Goal: Find specific page/section: Find specific page/section

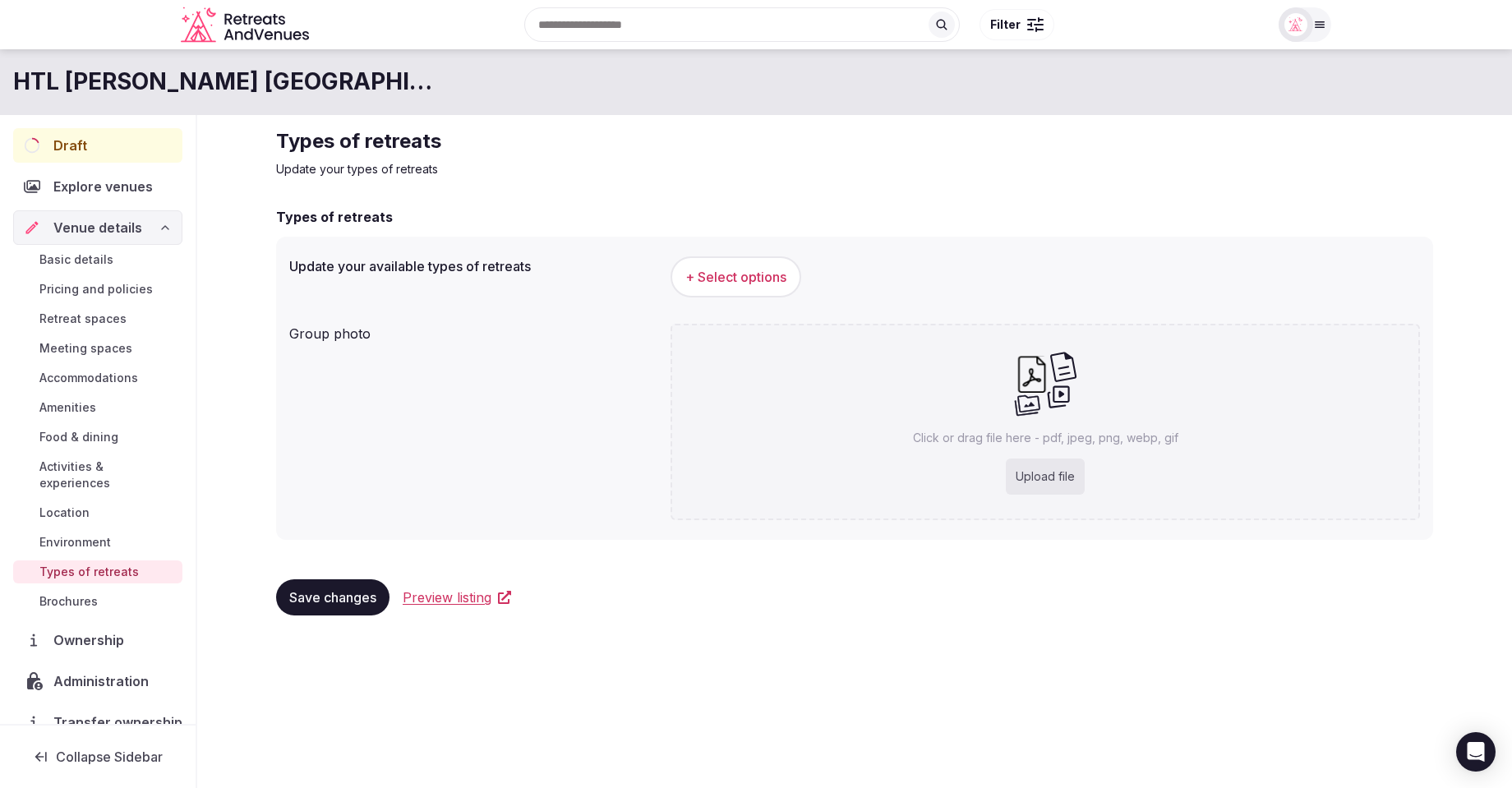
click at [742, 174] on p "Update your types of retreats" at bounding box center [854, 169] width 1157 height 16
click at [63, 145] on span "Draft" at bounding box center [70, 145] width 34 height 20
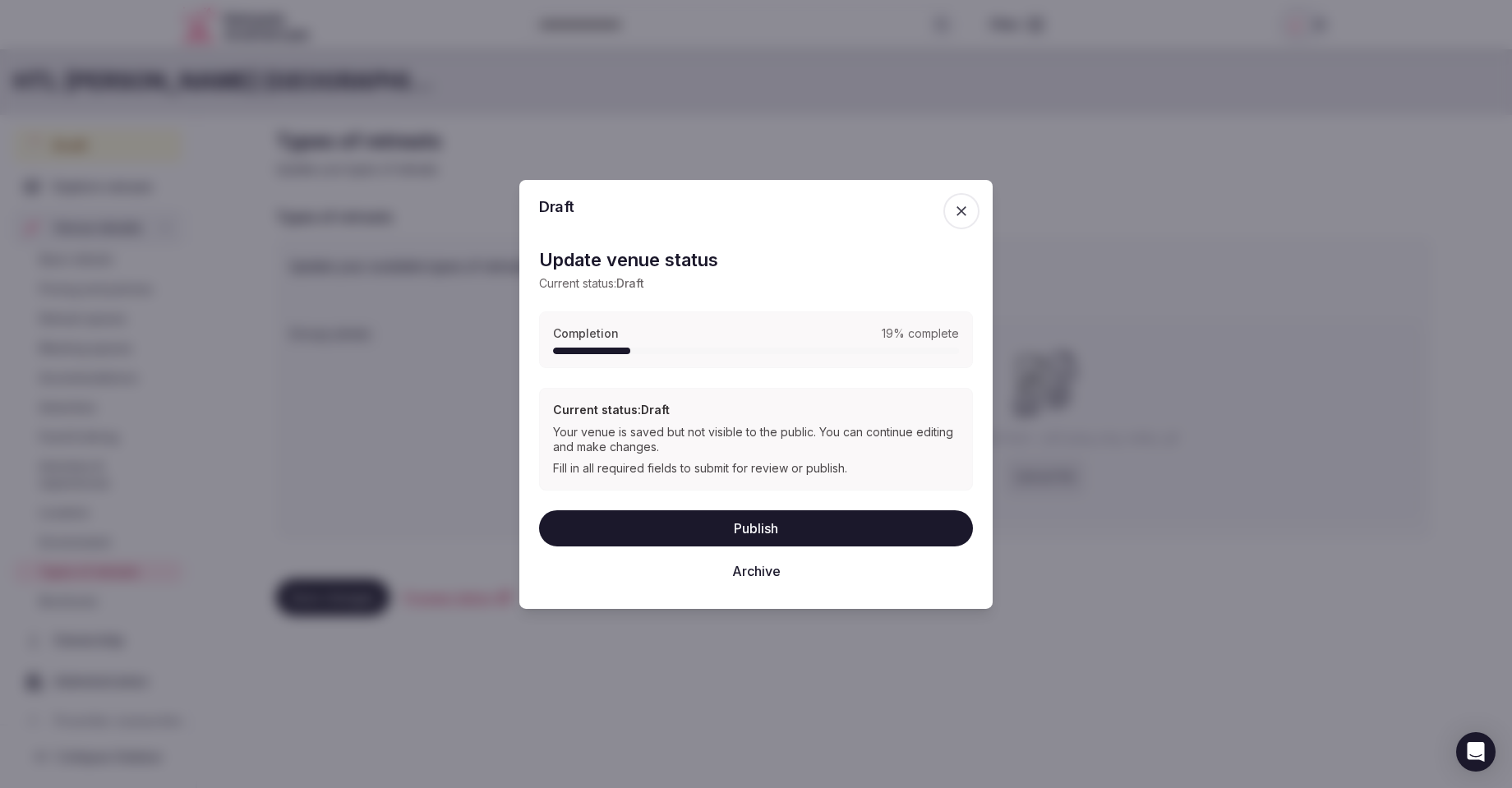
click at [962, 215] on icon "button" at bounding box center [961, 210] width 16 height 16
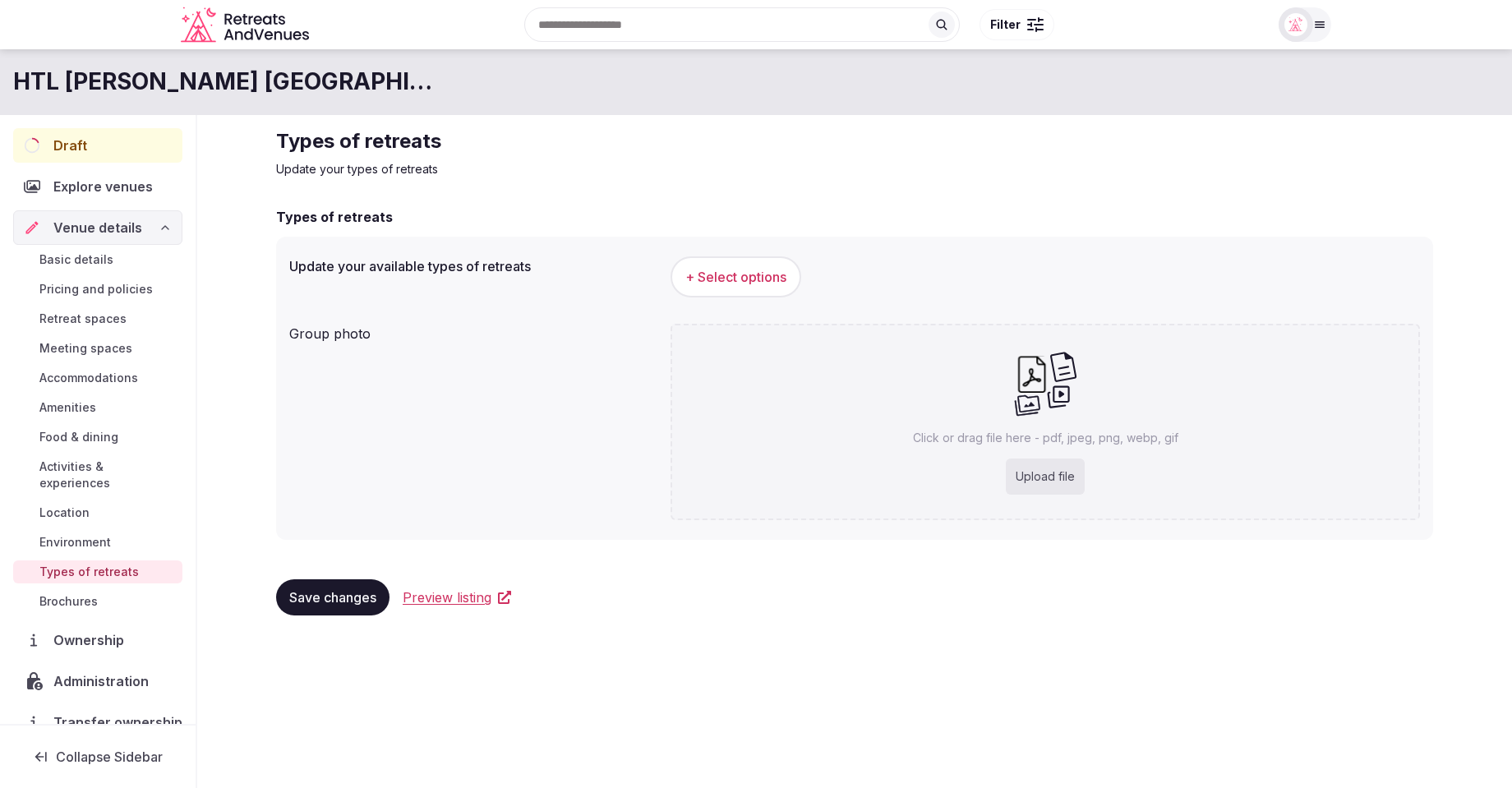
click at [926, 132] on h2 "Types of retreats" at bounding box center [854, 141] width 1157 height 27
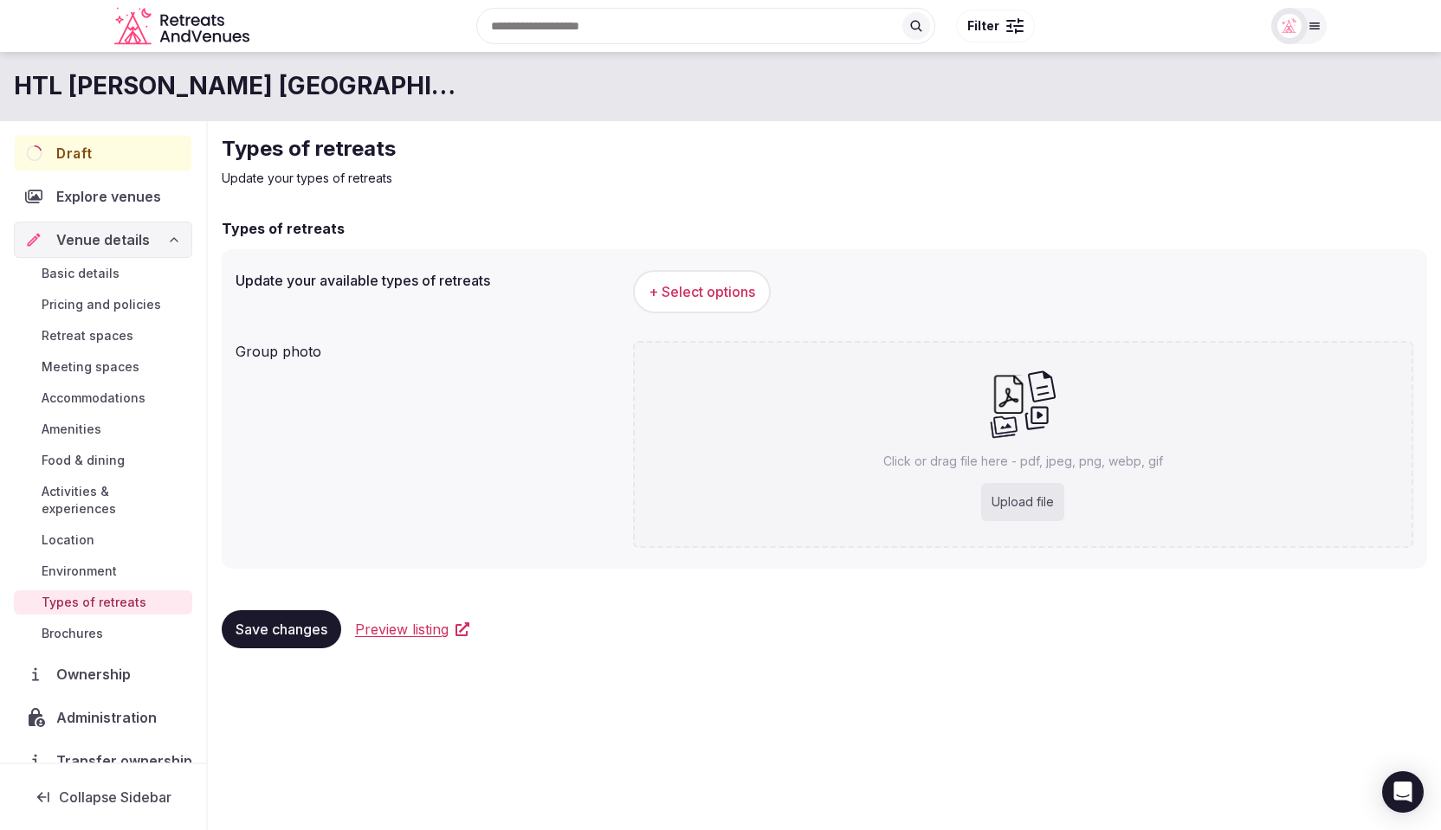
click at [126, 150] on div "Draft" at bounding box center [103, 153] width 177 height 36
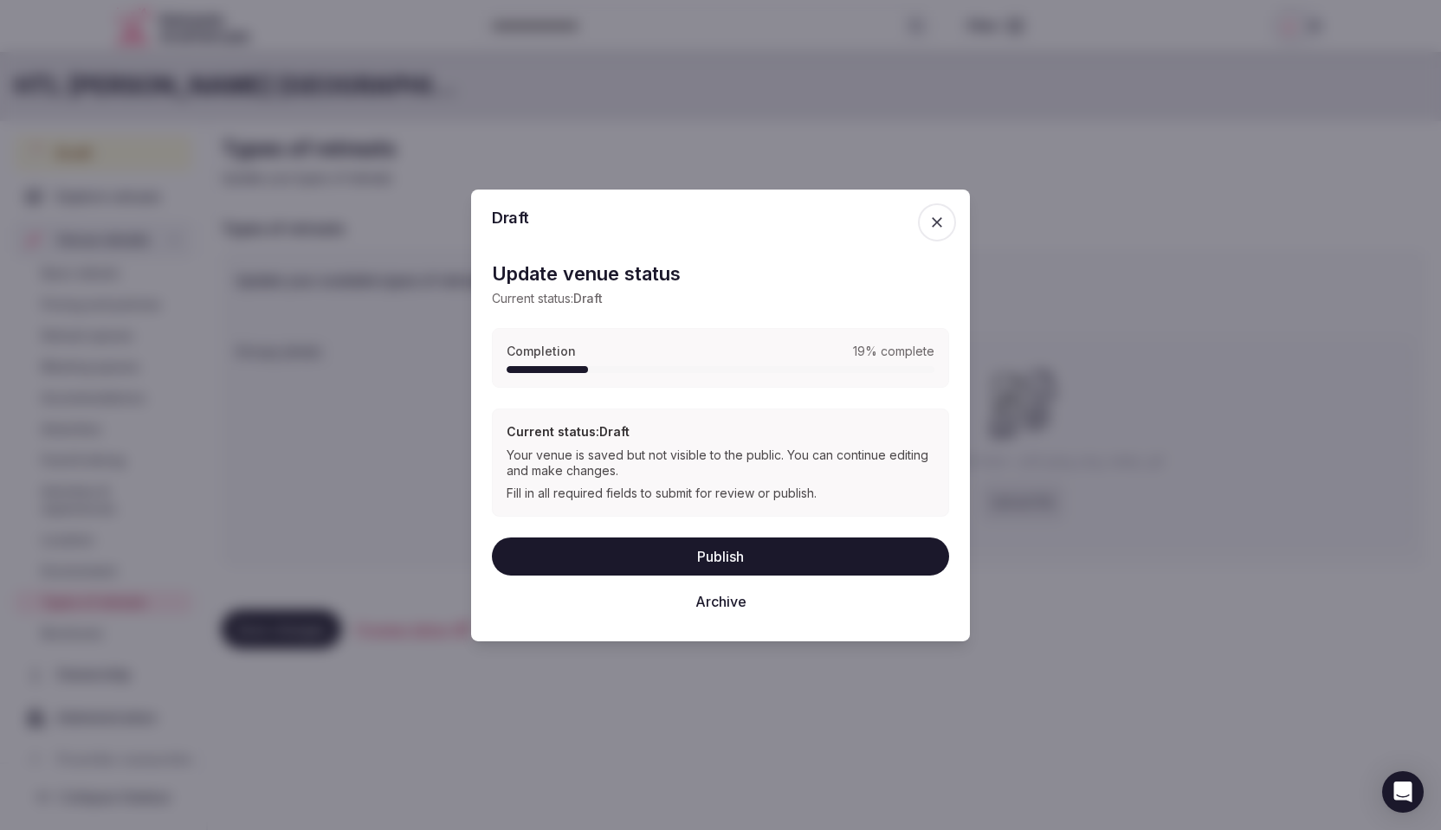
click at [946, 220] on span "button" at bounding box center [937, 222] width 38 height 38
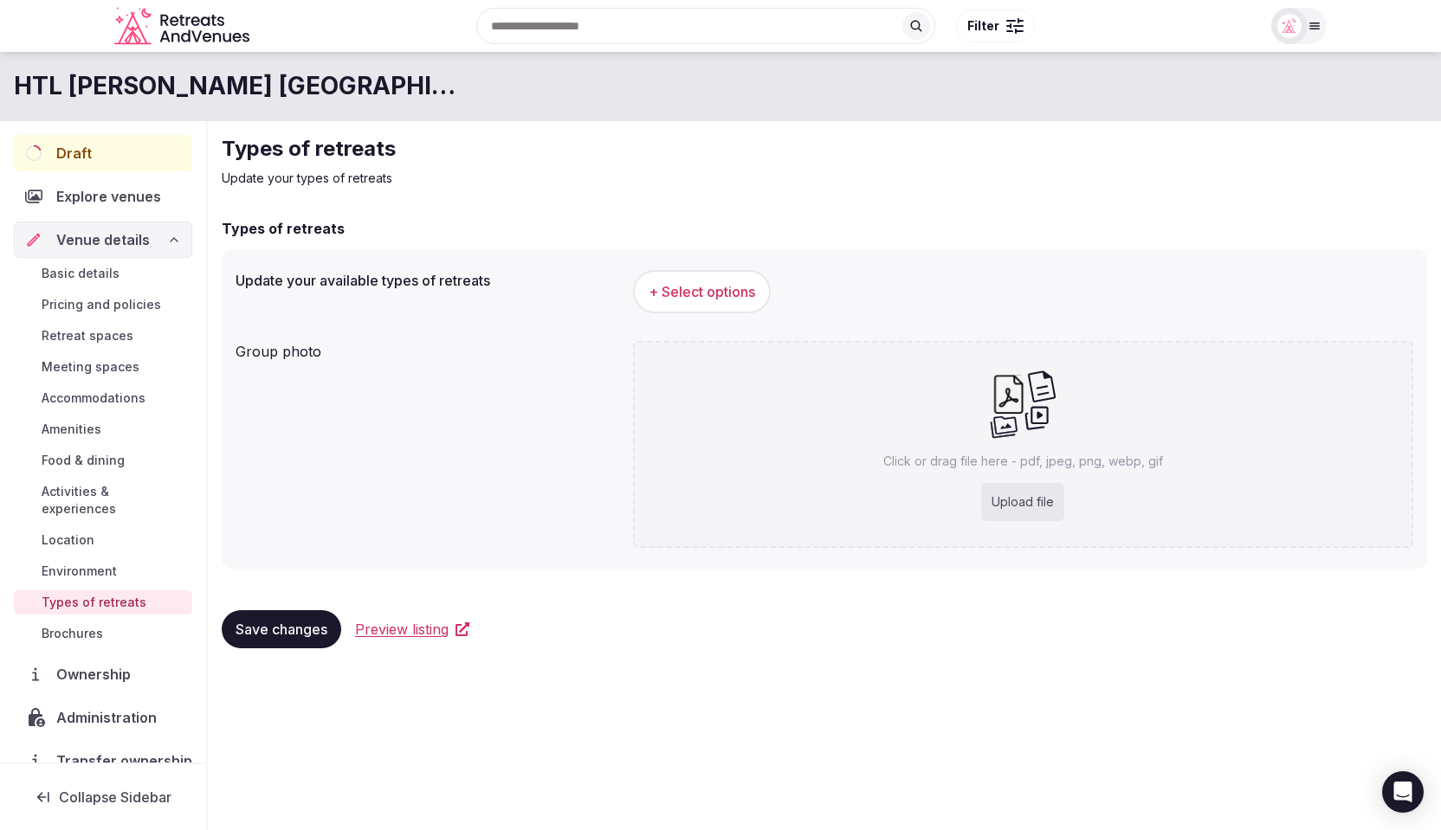
click at [606, 170] on p "Update your types of retreats" at bounding box center [824, 178] width 1205 height 17
click at [91, 152] on div "Draft" at bounding box center [104, 153] width 178 height 36
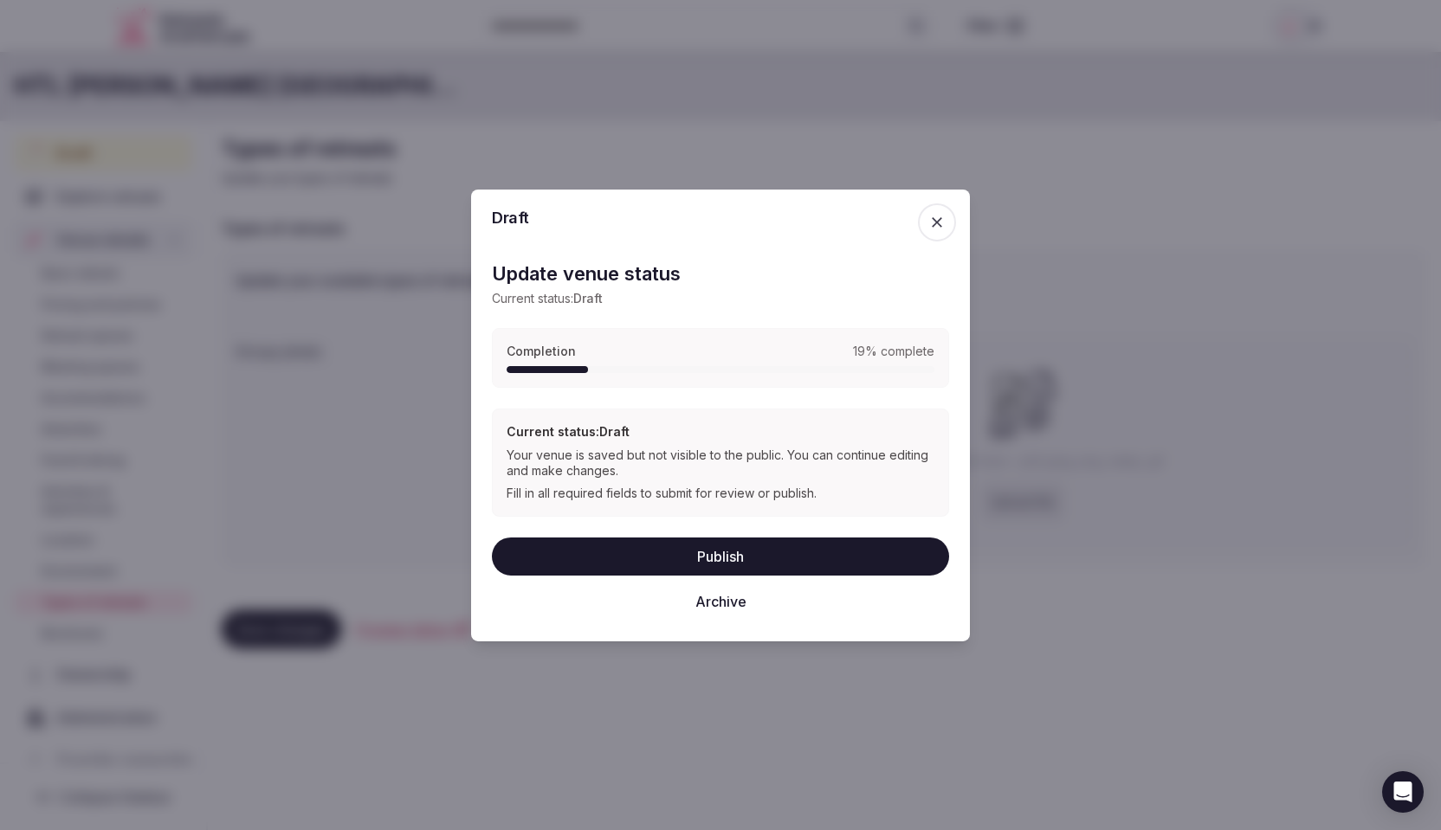
click at [933, 222] on icon "button" at bounding box center [936, 221] width 17 height 17
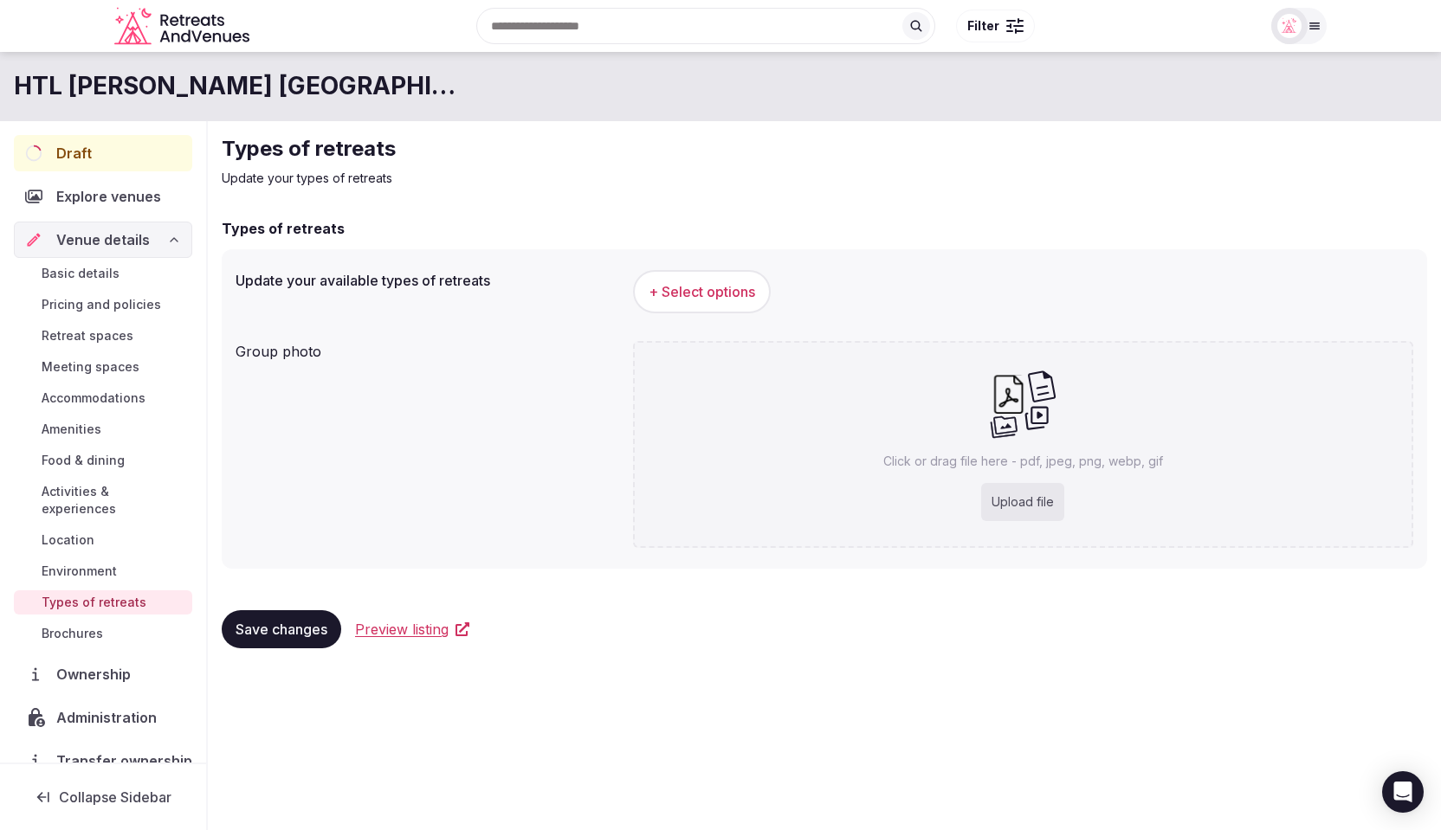
click at [74, 797] on span "Collapse Sidebar" at bounding box center [115, 797] width 113 height 17
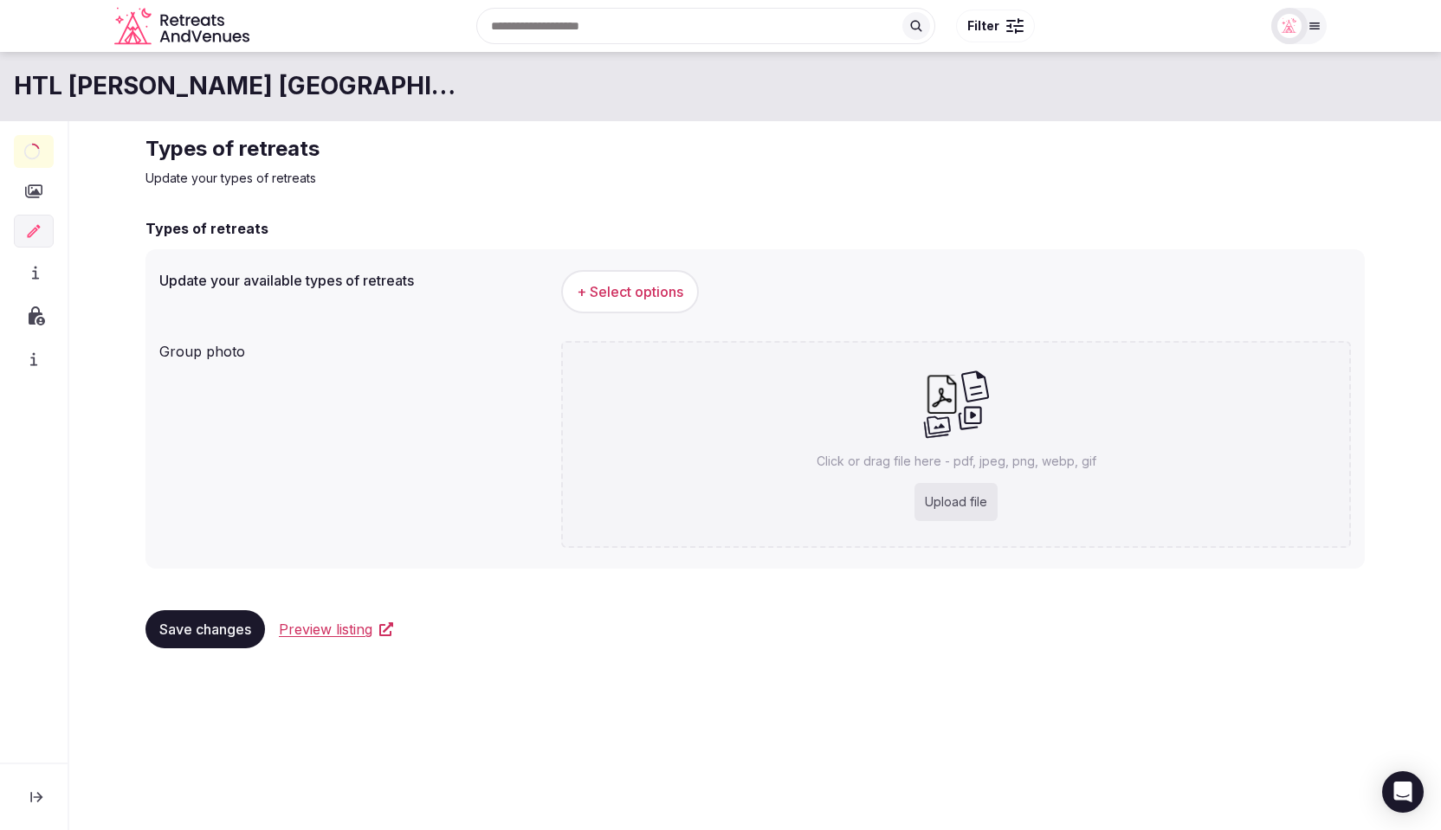
click at [38, 797] on icon at bounding box center [36, 797] width 12 height 10
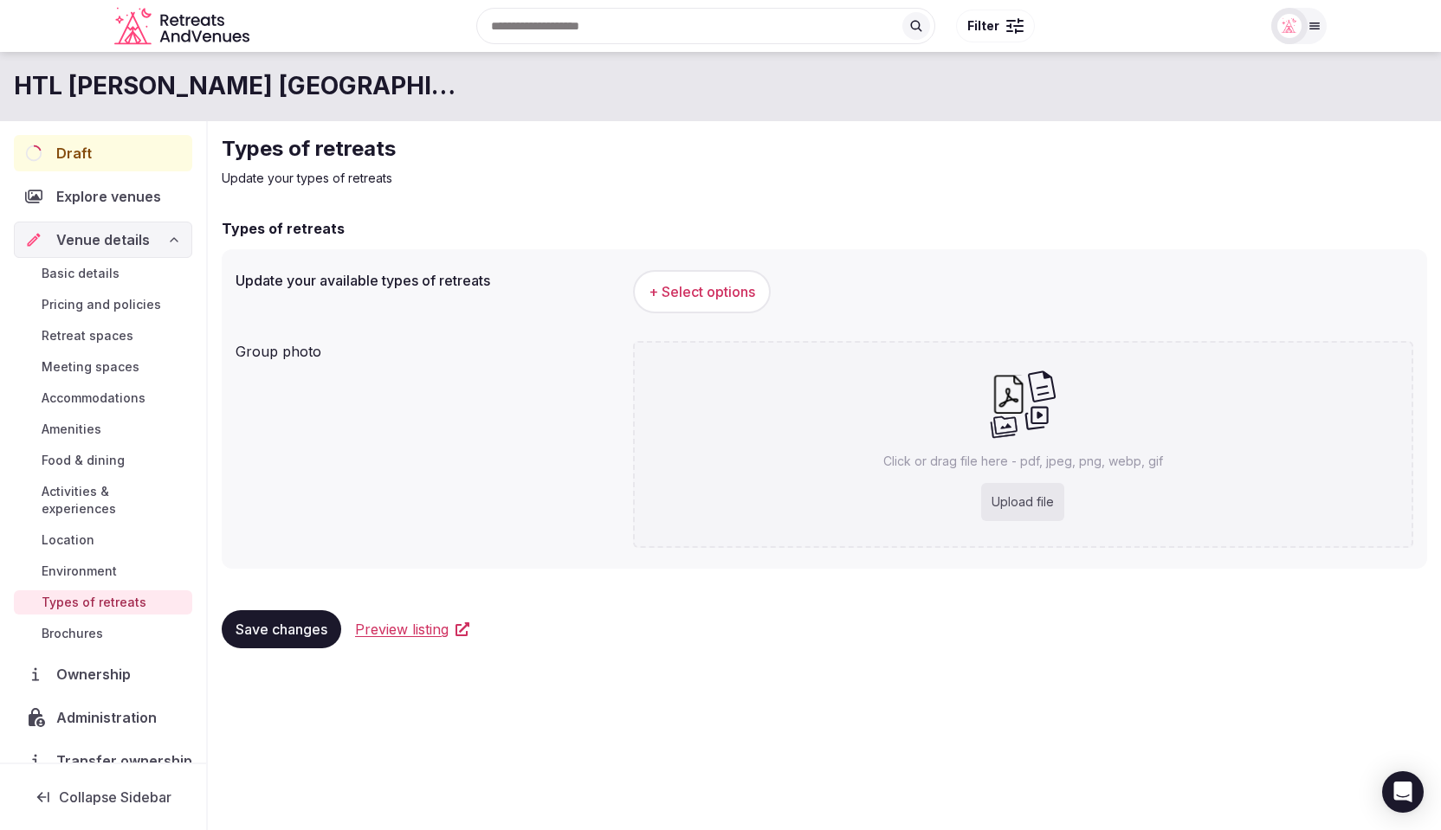
click at [104, 159] on div "Draft" at bounding box center [103, 153] width 178 height 36
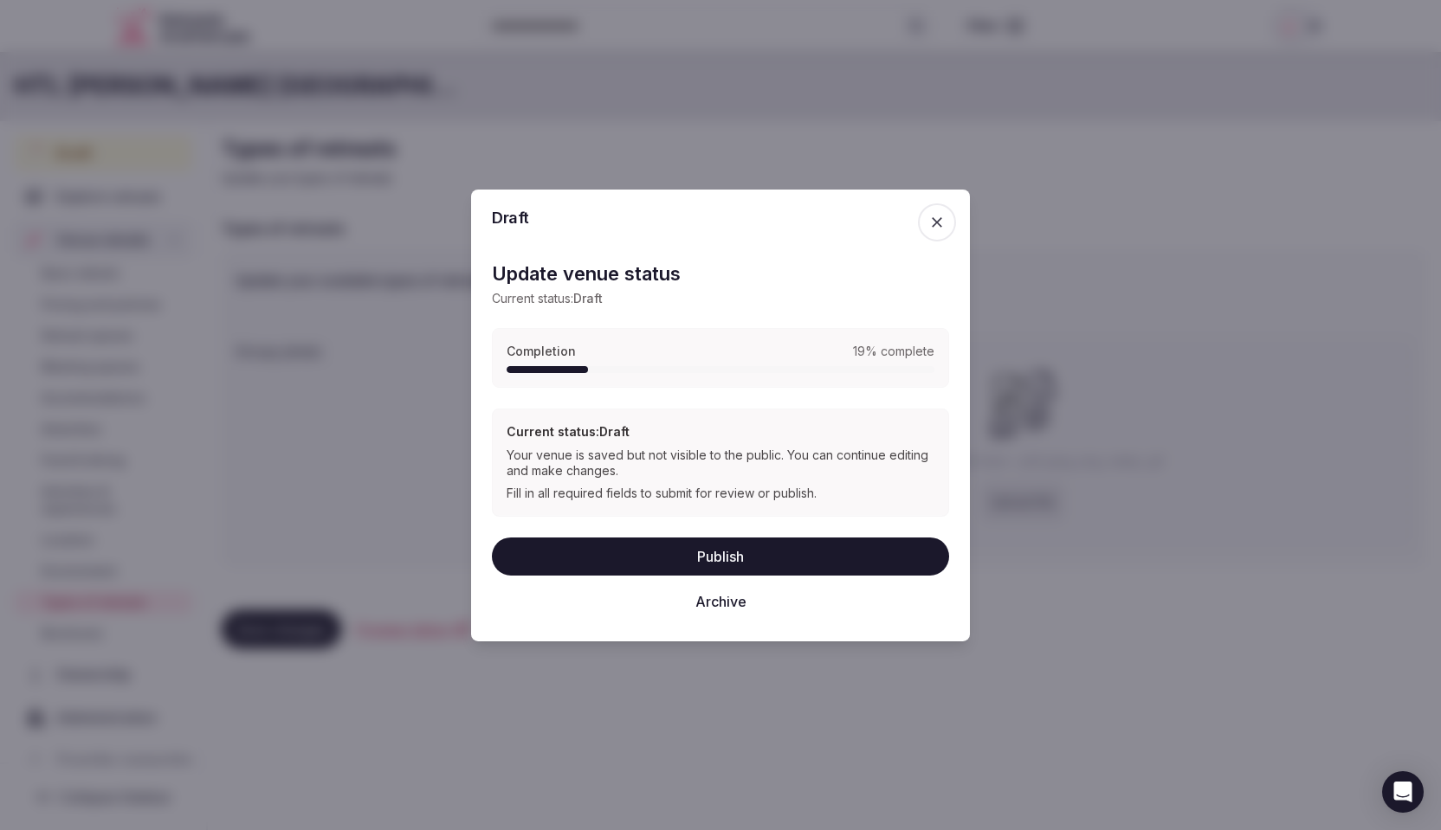
click at [948, 225] on span "button" at bounding box center [937, 222] width 38 height 38
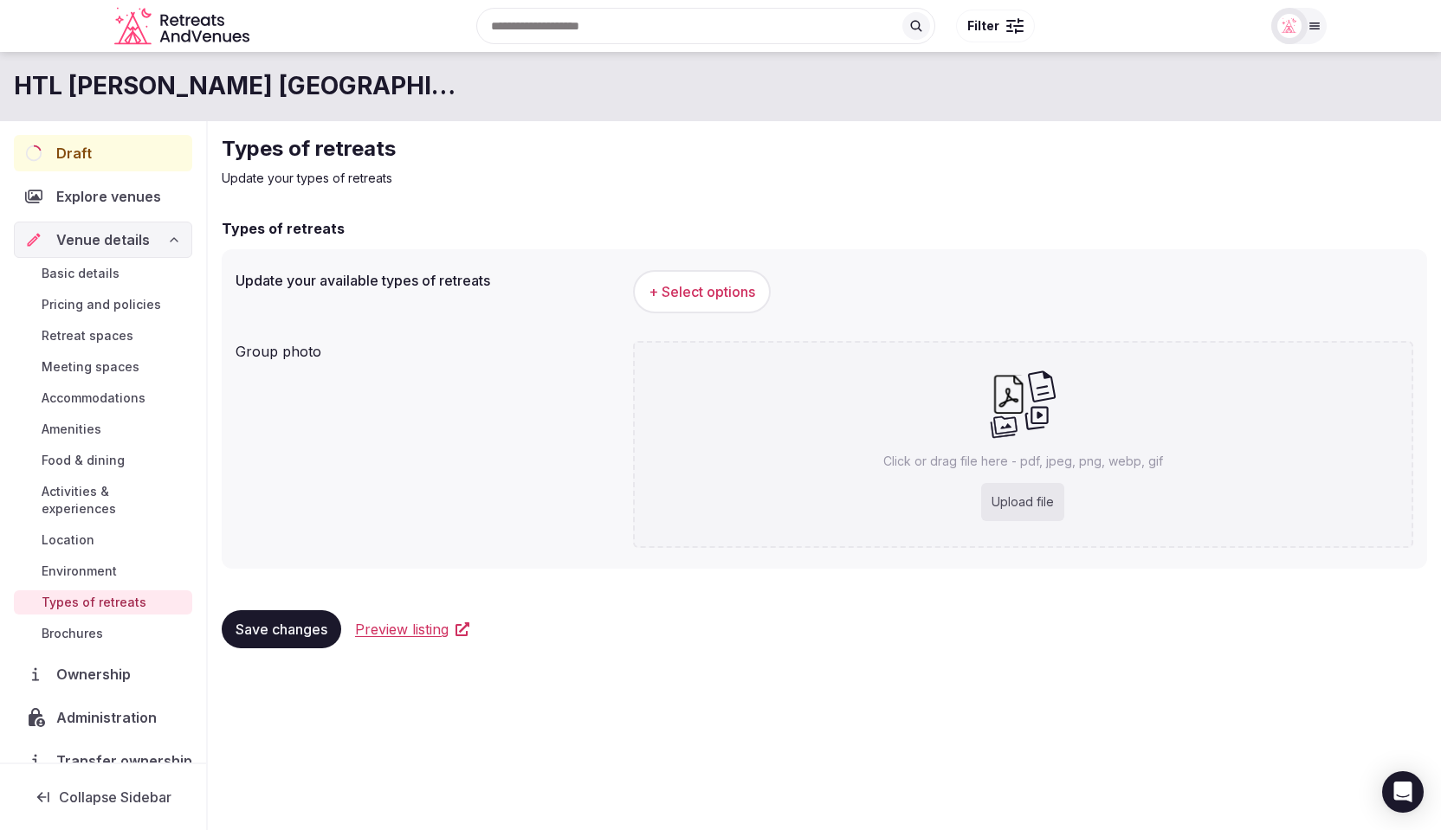
click at [115, 707] on span "Administration" at bounding box center [109, 717] width 107 height 21
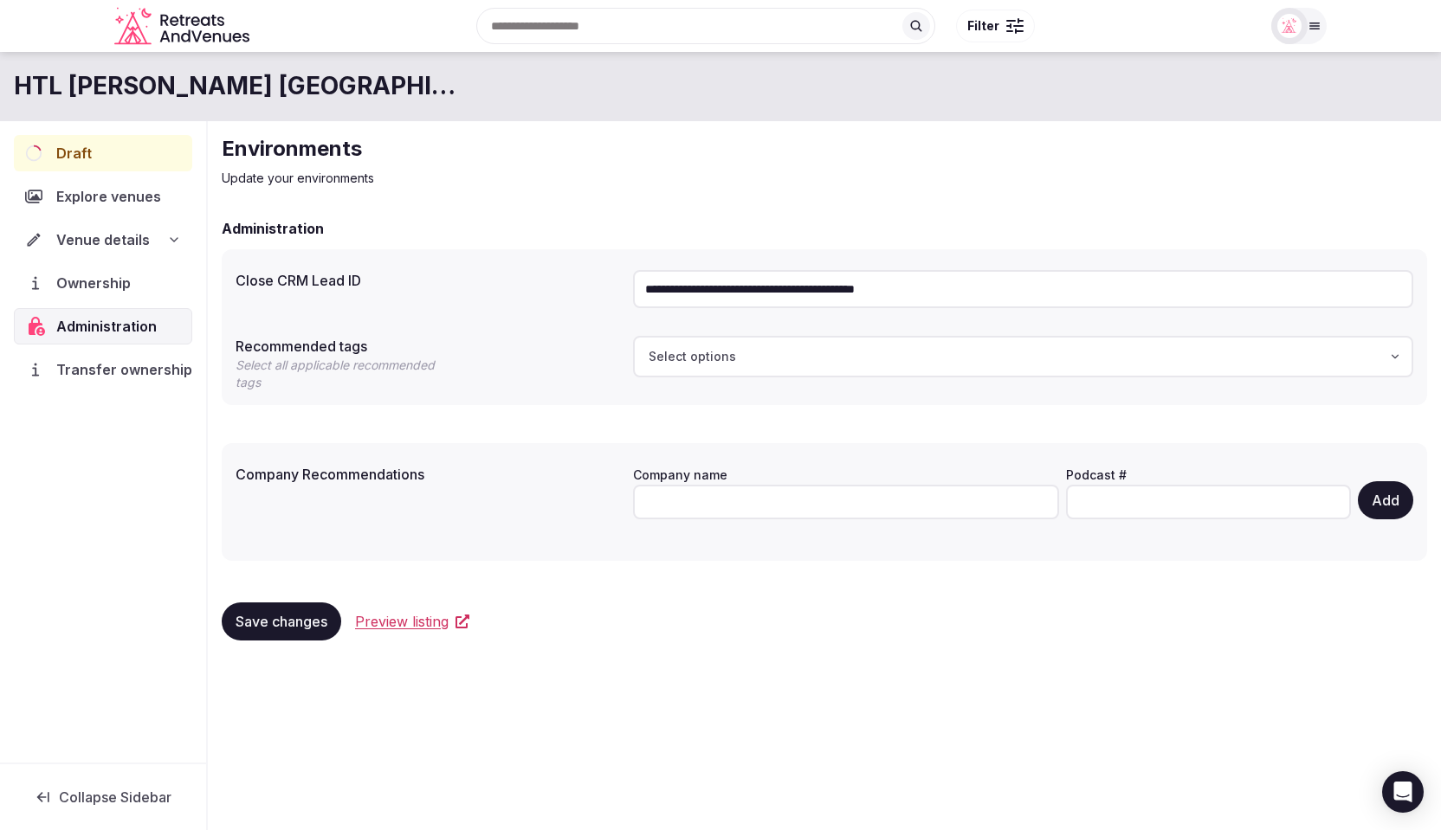
click at [80, 364] on span "Transfer ownership" at bounding box center [124, 369] width 136 height 21
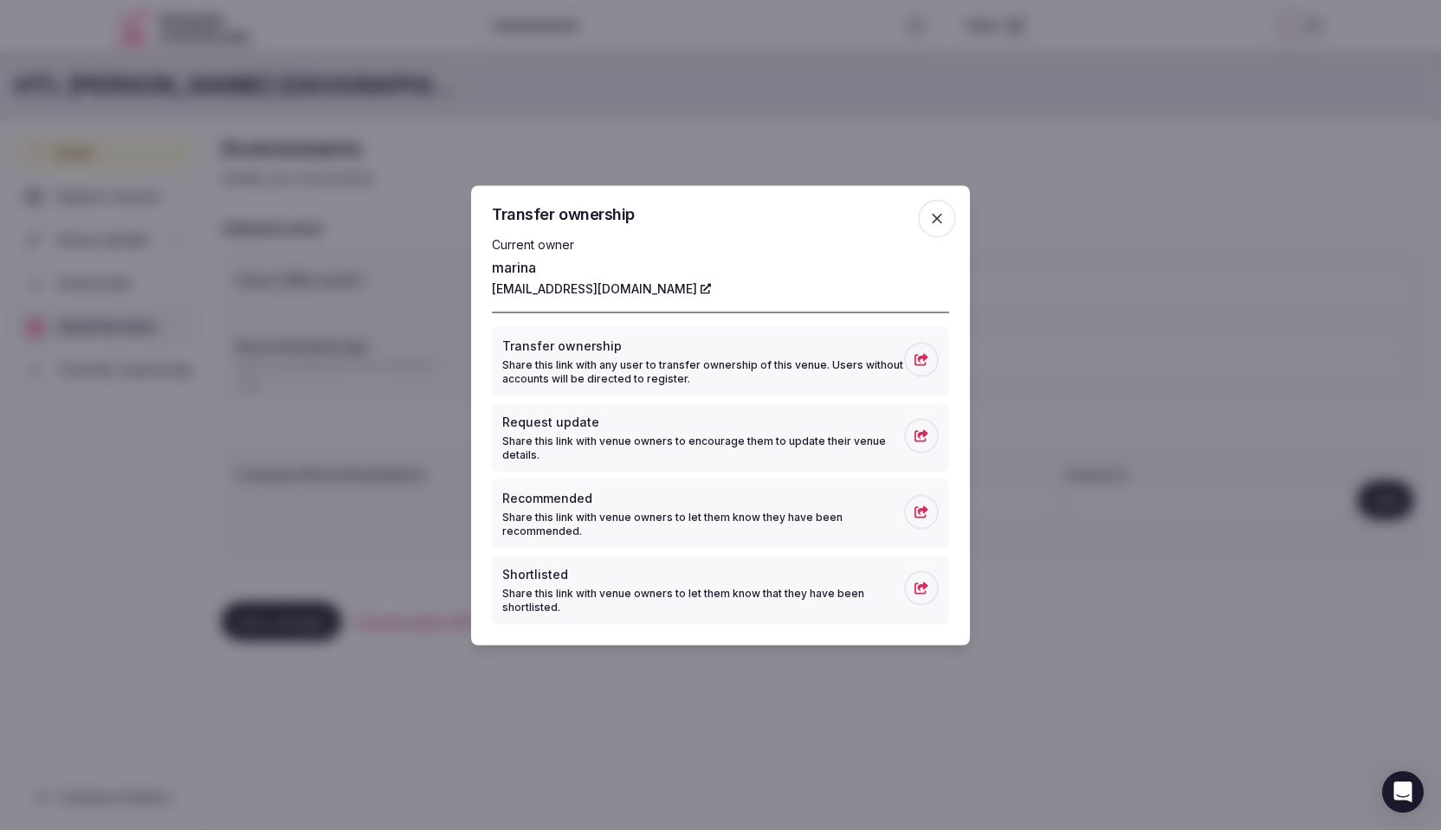
click at [929, 219] on icon "button" at bounding box center [936, 218] width 17 height 17
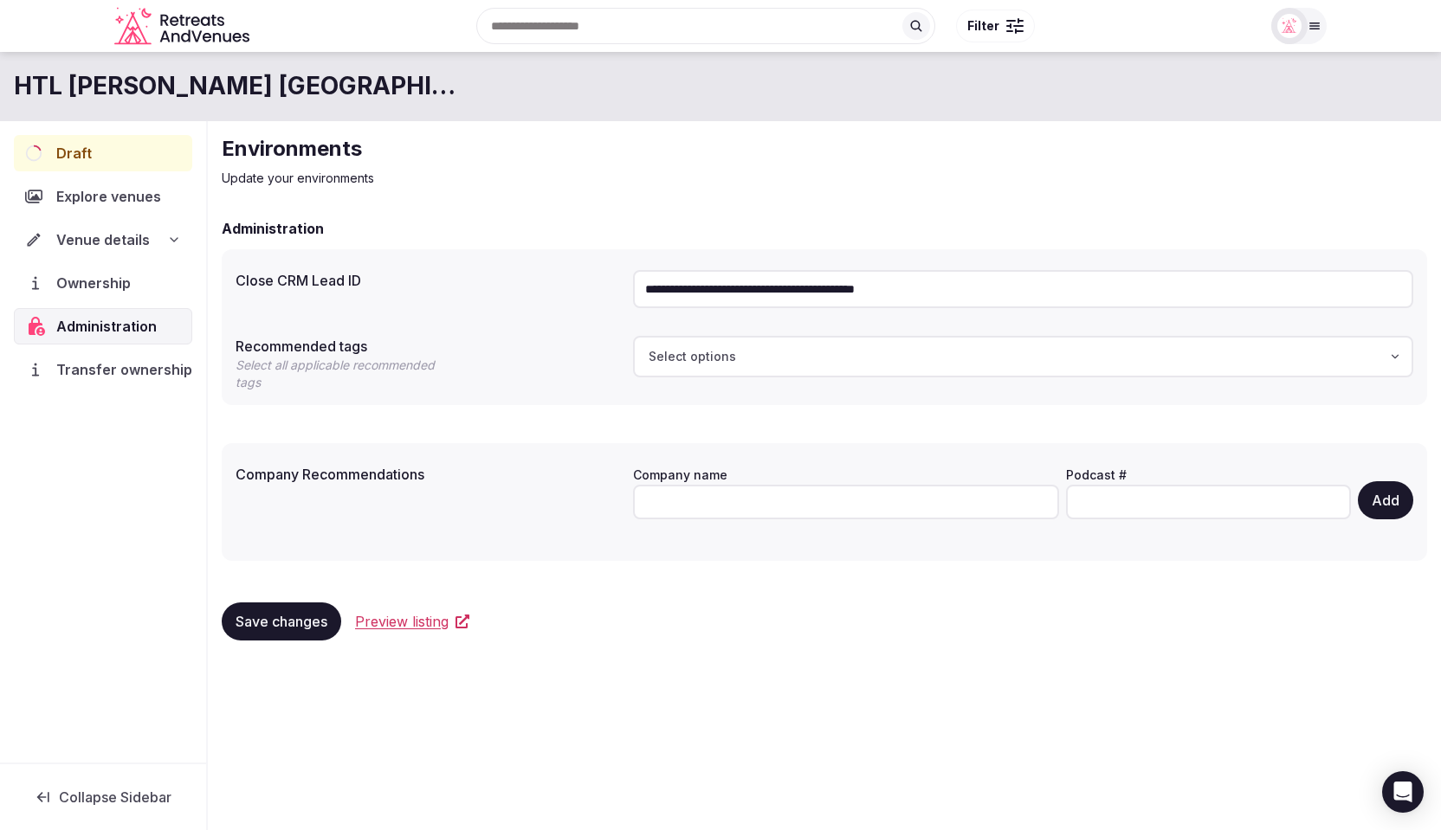
click at [497, 131] on div "**********" at bounding box center [824, 394] width 1233 height 547
